Goal: Task Accomplishment & Management: Complete application form

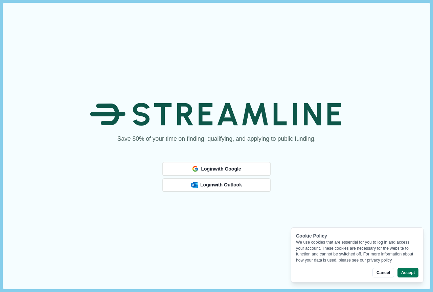
click at [215, 186] on span "Login with Outlook" at bounding box center [221, 185] width 42 height 6
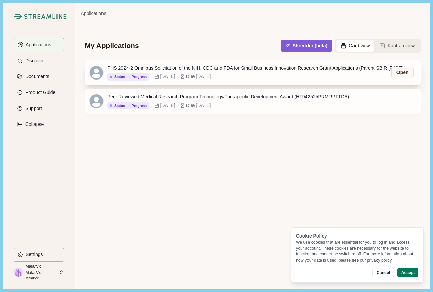
click at [221, 67] on div "PHS 2024-2 Omnibus Solicitation of the NIH, CDC and FDA for Small Business Inno…" at bounding box center [259, 68] width 304 height 7
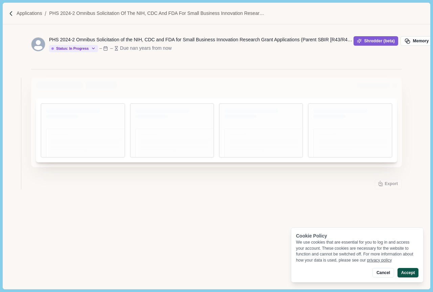
click at [407, 271] on button "Accept" at bounding box center [407, 272] width 21 height 9
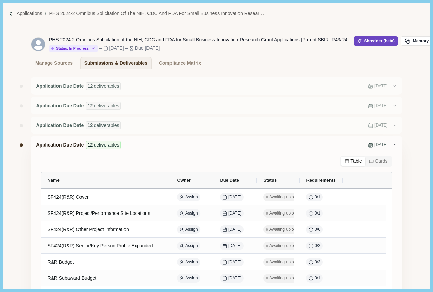
click at [384, 39] on button "Shredder (beta)" at bounding box center [375, 40] width 45 height 9
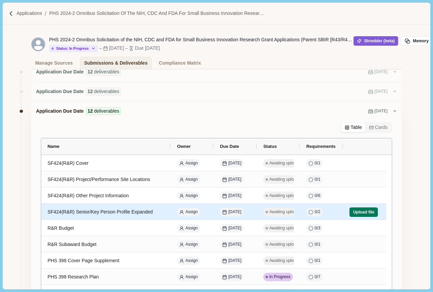
scroll to position [68, 0]
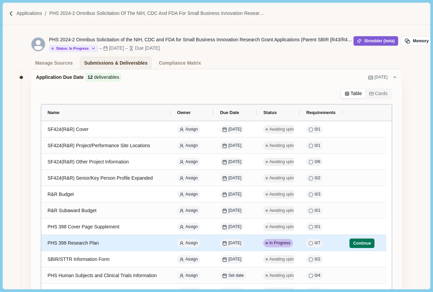
click at [102, 248] on div "PHS 398 Research Plan" at bounding box center [105, 242] width 117 height 13
select select "********"
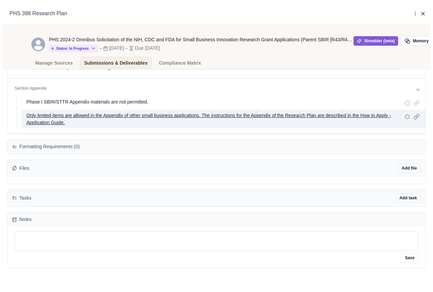
scroll to position [0, 0]
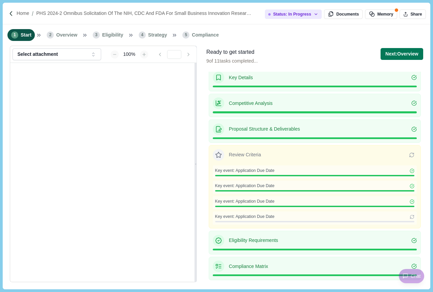
scroll to position [40, 0]
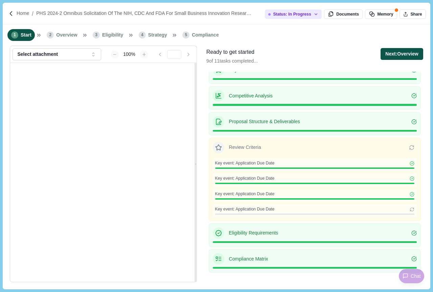
click at [408, 54] on button "Next: Overview" at bounding box center [401, 54] width 42 height 12
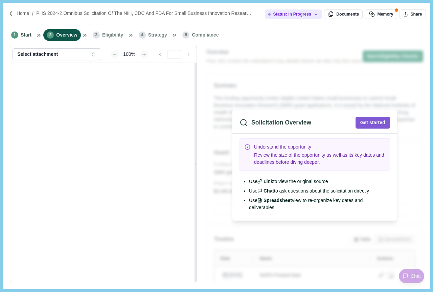
click at [322, 28] on div "1 Start 2 Overview 3 Eligibility 4 Strategy 5 Compliance" at bounding box center [216, 34] width 427 height 21
click at [373, 121] on button "Get started" at bounding box center [372, 123] width 34 height 12
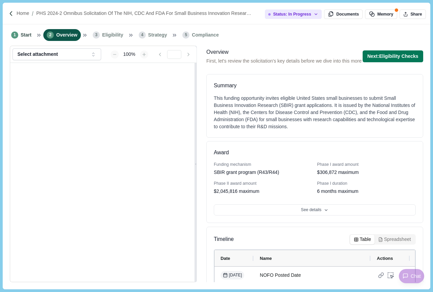
scroll to position [68, 0]
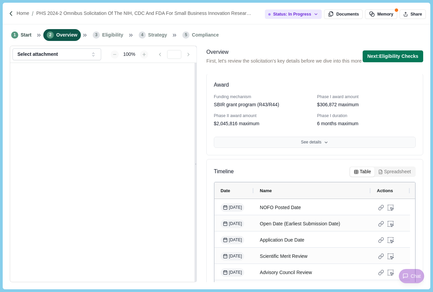
click at [316, 140] on button "See details" at bounding box center [315, 142] width 202 height 11
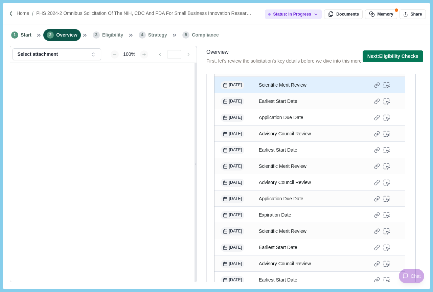
scroll to position [634, 0]
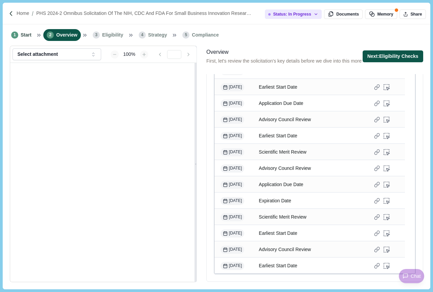
click at [382, 59] on button "Next: Eligibility Checks" at bounding box center [392, 56] width 60 height 12
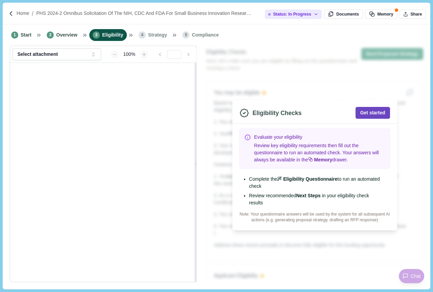
click at [371, 113] on button "Get started" at bounding box center [372, 113] width 34 height 12
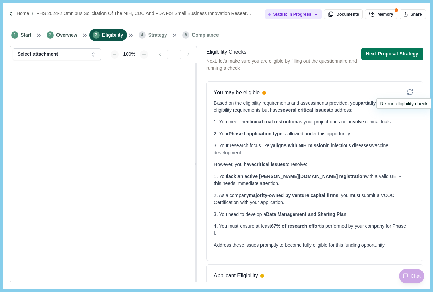
click at [411, 91] on icon at bounding box center [411, 90] width 1 height 1
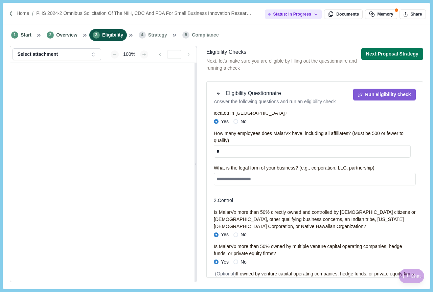
scroll to position [34, 0]
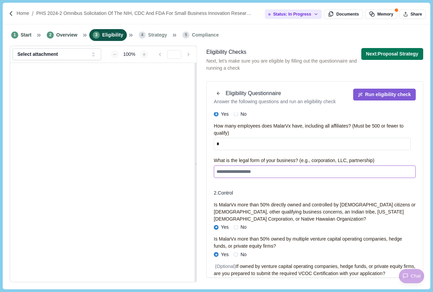
click at [255, 170] on textarea at bounding box center [315, 171] width 202 height 13
click at [237, 170] on textarea "**********" at bounding box center [312, 171] width 197 height 13
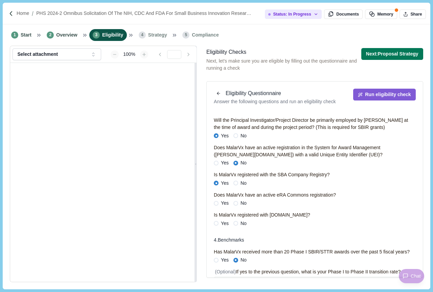
scroll to position [237, 0]
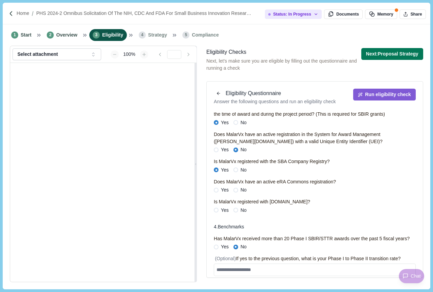
type textarea "**********"
click at [217, 152] on span at bounding box center [216, 149] width 5 height 5
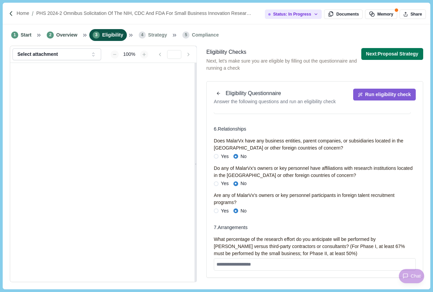
scroll to position [566, 0]
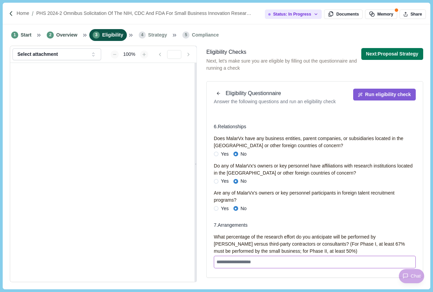
click at [253, 264] on textarea at bounding box center [315, 262] width 202 height 13
click at [256, 260] on textarea "**" at bounding box center [312, 262] width 197 height 13
type textarea "**"
click at [370, 92] on button "Run eligibility check" at bounding box center [384, 95] width 62 height 12
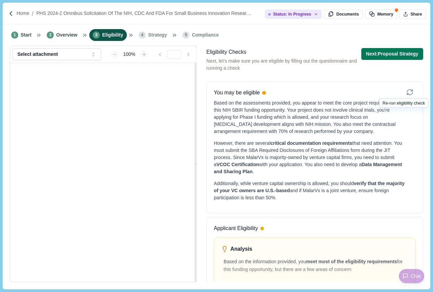
drag, startPoint x: 401, startPoint y: 92, endPoint x: 363, endPoint y: 110, distance: 42.3
click at [406, 92] on icon at bounding box center [409, 92] width 7 height 7
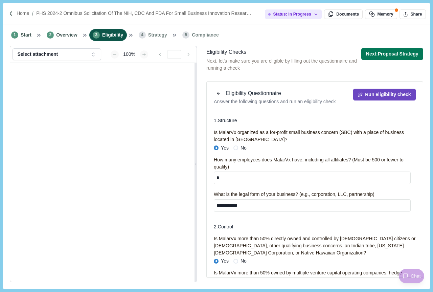
click at [379, 95] on button "Run eligibility check" at bounding box center [384, 95] width 62 height 12
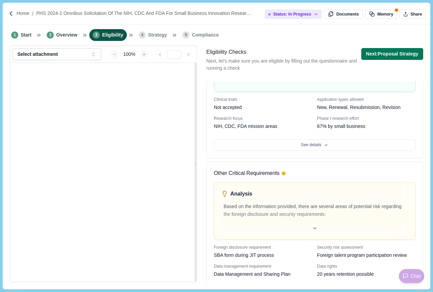
scroll to position [393, 0]
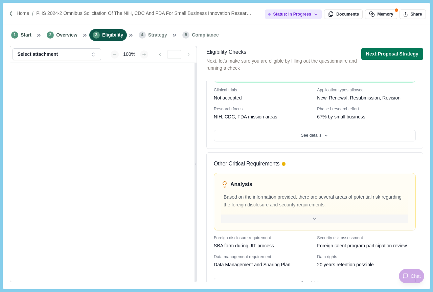
click at [314, 216] on icon at bounding box center [315, 219] width 6 height 6
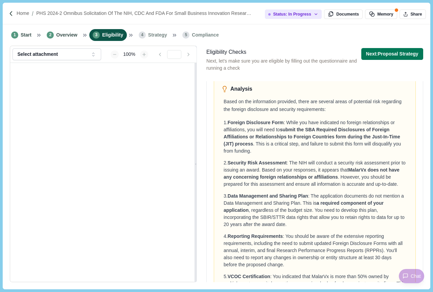
scroll to position [528, 0]
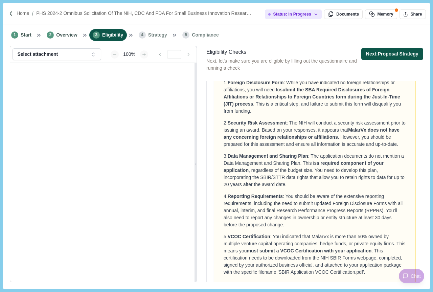
click at [378, 54] on button "Next: Proposal Strategy" at bounding box center [392, 54] width 62 height 12
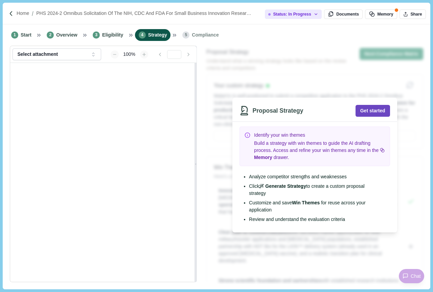
click at [364, 108] on button "Get started" at bounding box center [372, 111] width 34 height 12
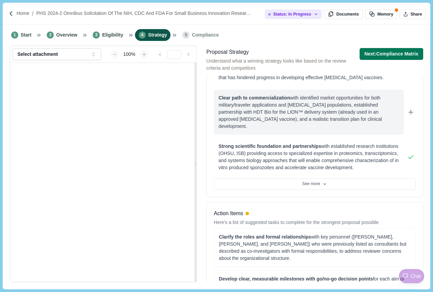
scroll to position [135, 0]
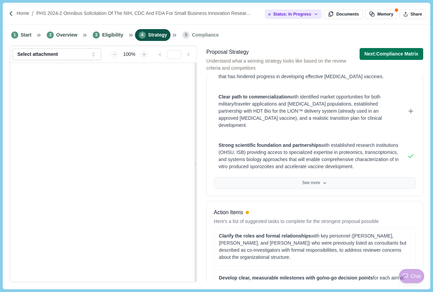
click at [302, 177] on button "See more" at bounding box center [315, 182] width 202 height 11
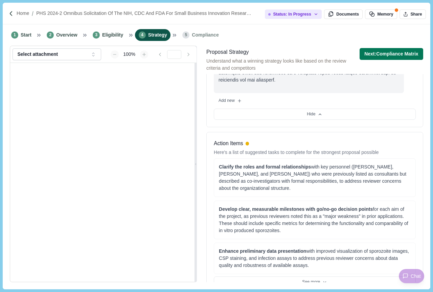
scroll to position [507, 0]
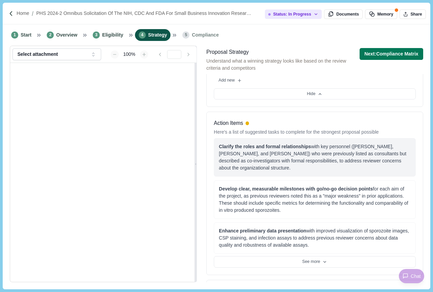
click at [330, 143] on div "Clarify the roles and formal relationships with key personnel ([PERSON_NAME], […" at bounding box center [315, 157] width 192 height 28
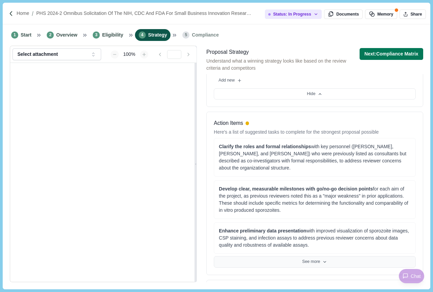
click at [309, 256] on button "See more" at bounding box center [315, 261] width 202 height 11
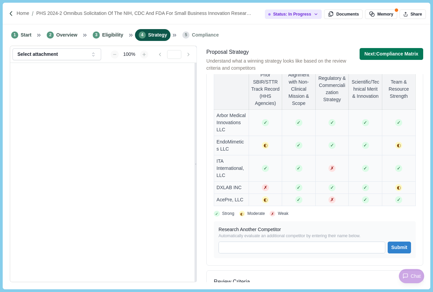
scroll to position [980, 0]
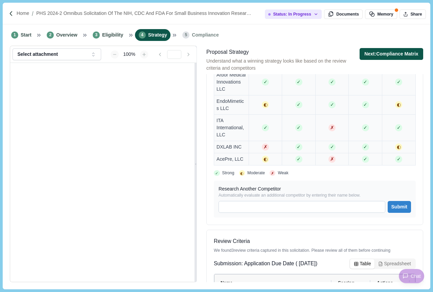
click at [390, 49] on button "Next: Compliance Matrix" at bounding box center [391, 54] width 64 height 12
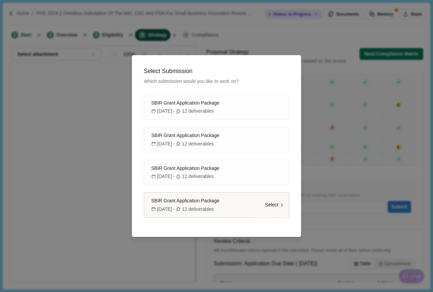
click at [220, 202] on div "SBIR Grant Application Package" at bounding box center [216, 200] width 135 height 7
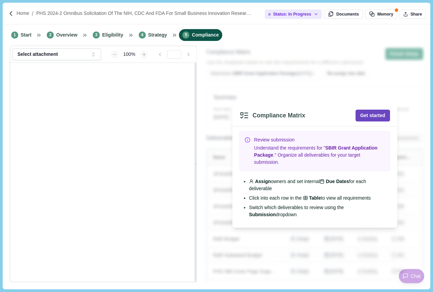
click at [385, 117] on button "Get started" at bounding box center [372, 116] width 34 height 12
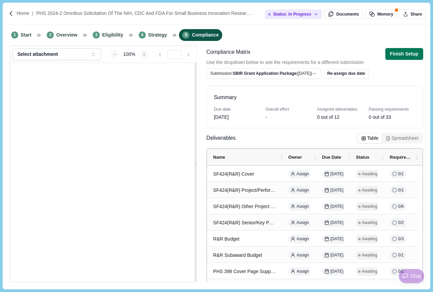
click at [401, 139] on button "Spreadsheet" at bounding box center [402, 137] width 40 height 9
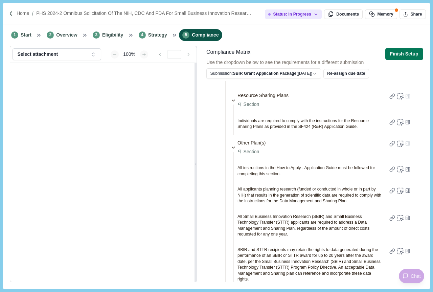
scroll to position [710, 0]
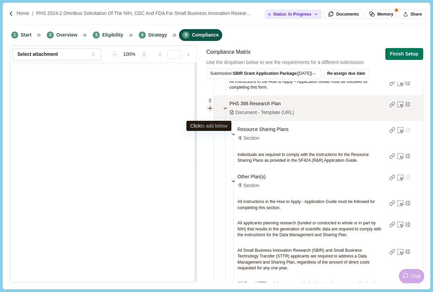
click at [210, 111] on icon at bounding box center [209, 107] width 5 height 5
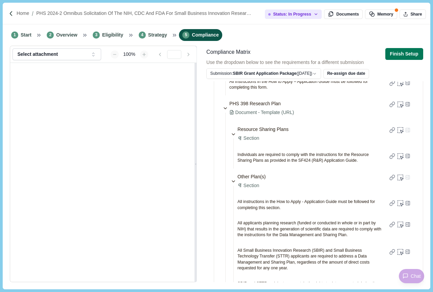
scroll to position [0, 10]
click at [402, 53] on button "Finish Setup" at bounding box center [404, 54] width 38 height 12
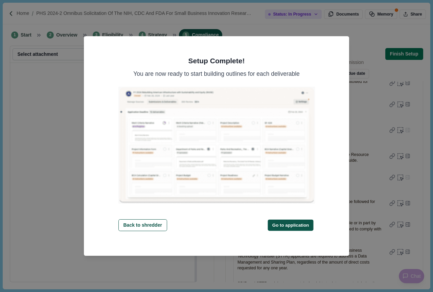
click at [286, 224] on button "Go to application" at bounding box center [291, 224] width 46 height 11
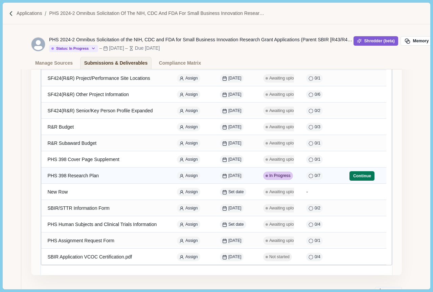
scroll to position [135, 0]
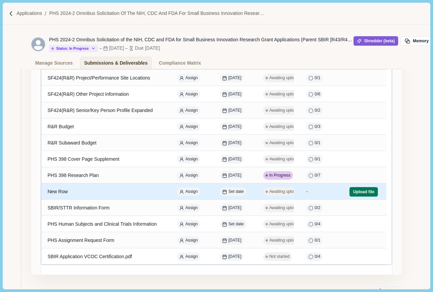
click at [56, 188] on div "New Row" at bounding box center [105, 191] width 117 height 13
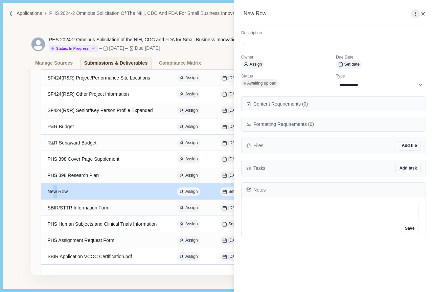
click at [416, 13] on icon at bounding box center [415, 13] width 4 height 4
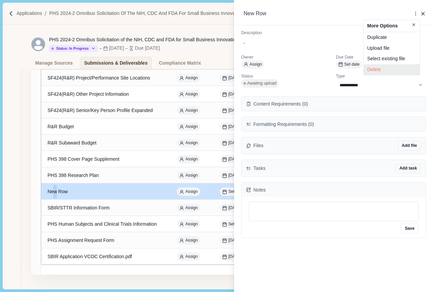
click at [371, 72] on button "Delete" at bounding box center [391, 69] width 56 height 11
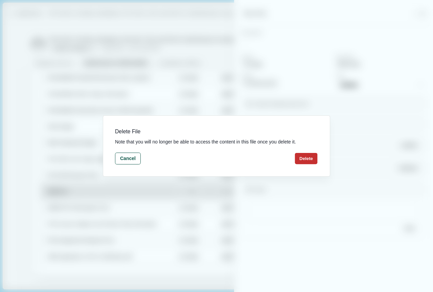
click at [297, 164] on button "Delete" at bounding box center [306, 158] width 23 height 11
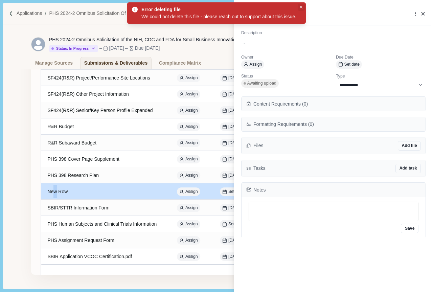
click at [300, 6] on icon "Close" at bounding box center [300, 7] width 3 height 3
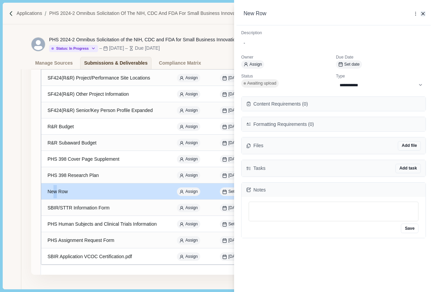
click at [422, 13] on icon "button" at bounding box center [422, 13] width 3 height 3
